Goal: Information Seeking & Learning: Learn about a topic

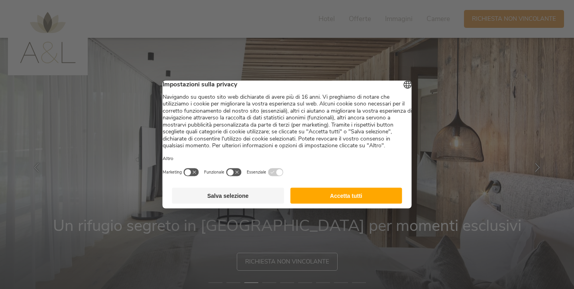
click at [329, 201] on button "Accetta tutti" at bounding box center [346, 196] width 112 height 16
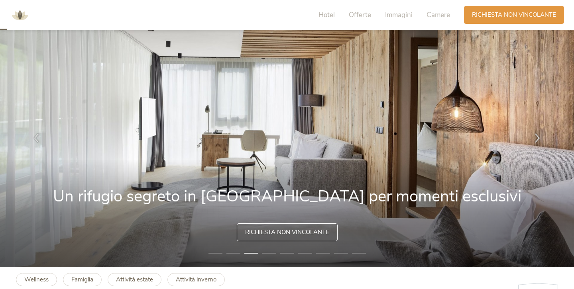
scroll to position [30, 0]
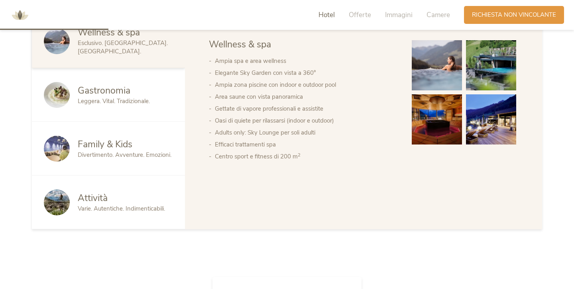
scroll to position [455, 0]
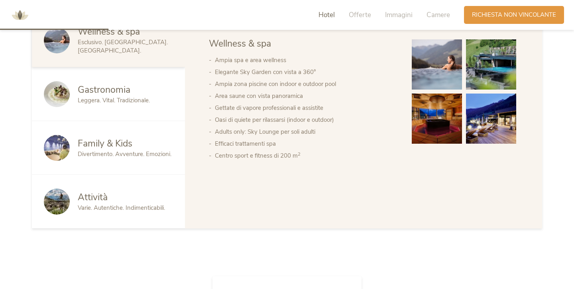
click at [124, 150] on span "Divertimento. Avventure. Emozioni." at bounding box center [125, 154] width 94 height 8
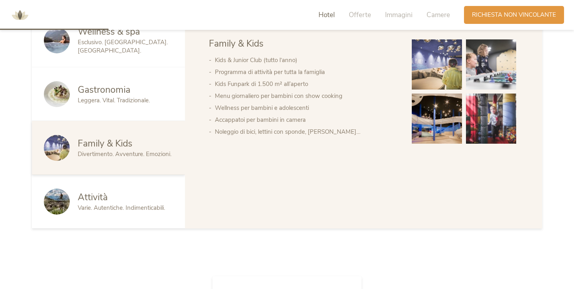
click at [167, 194] on div "Attività" at bounding box center [125, 197] width 95 height 13
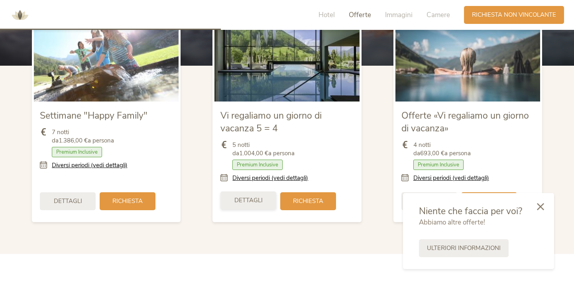
scroll to position [941, 0]
